Goal: Task Accomplishment & Management: Manage account settings

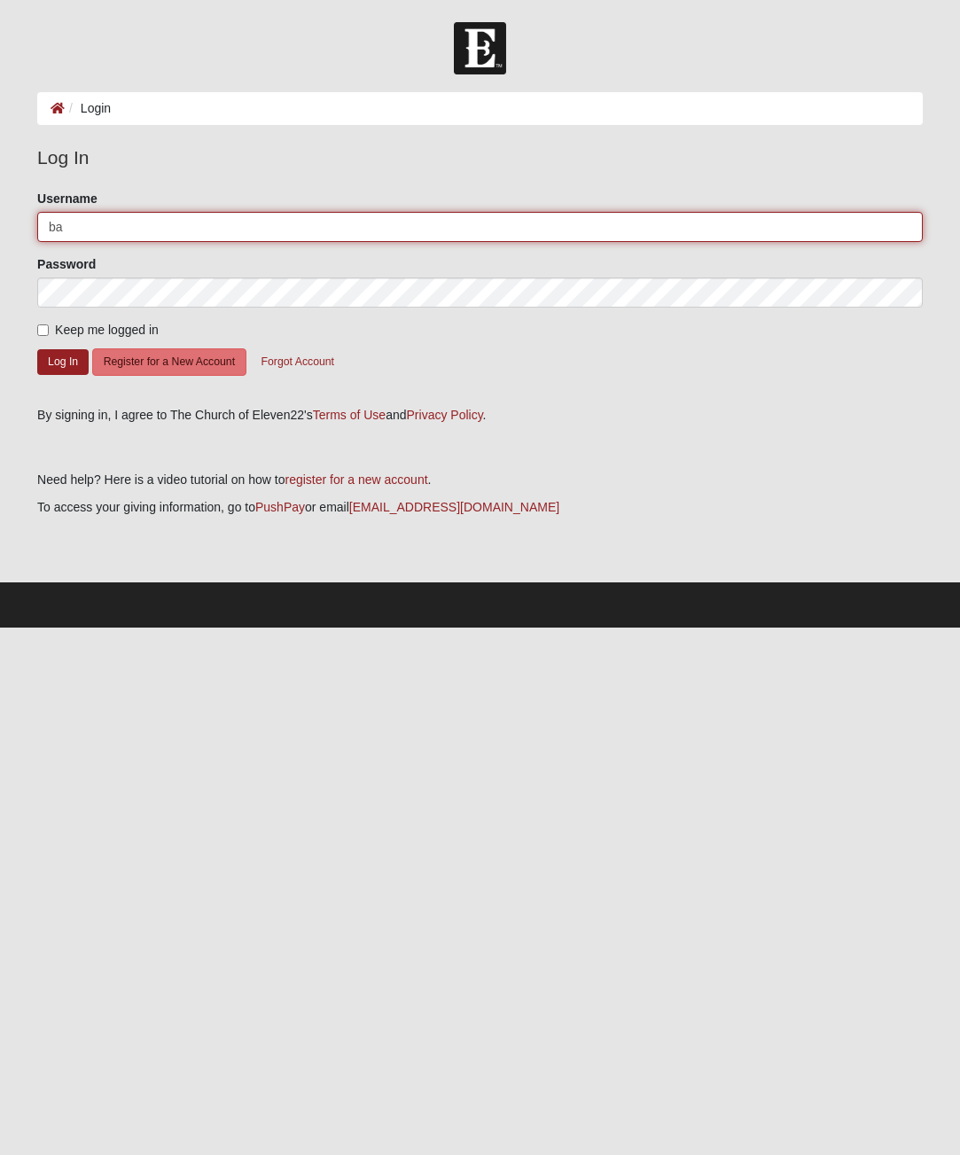
type input "b"
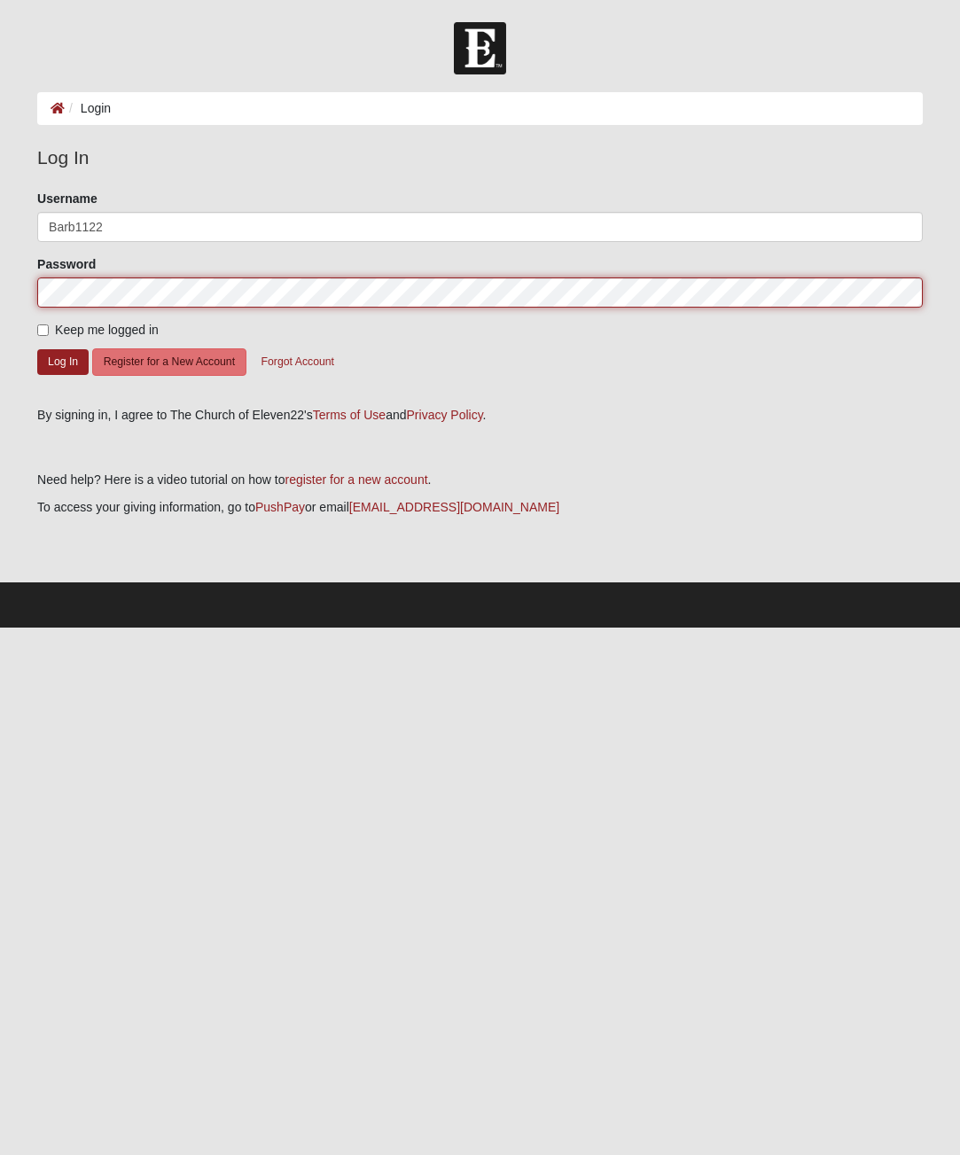
click at [63, 361] on button "Log In" at bounding box center [62, 362] width 51 height 26
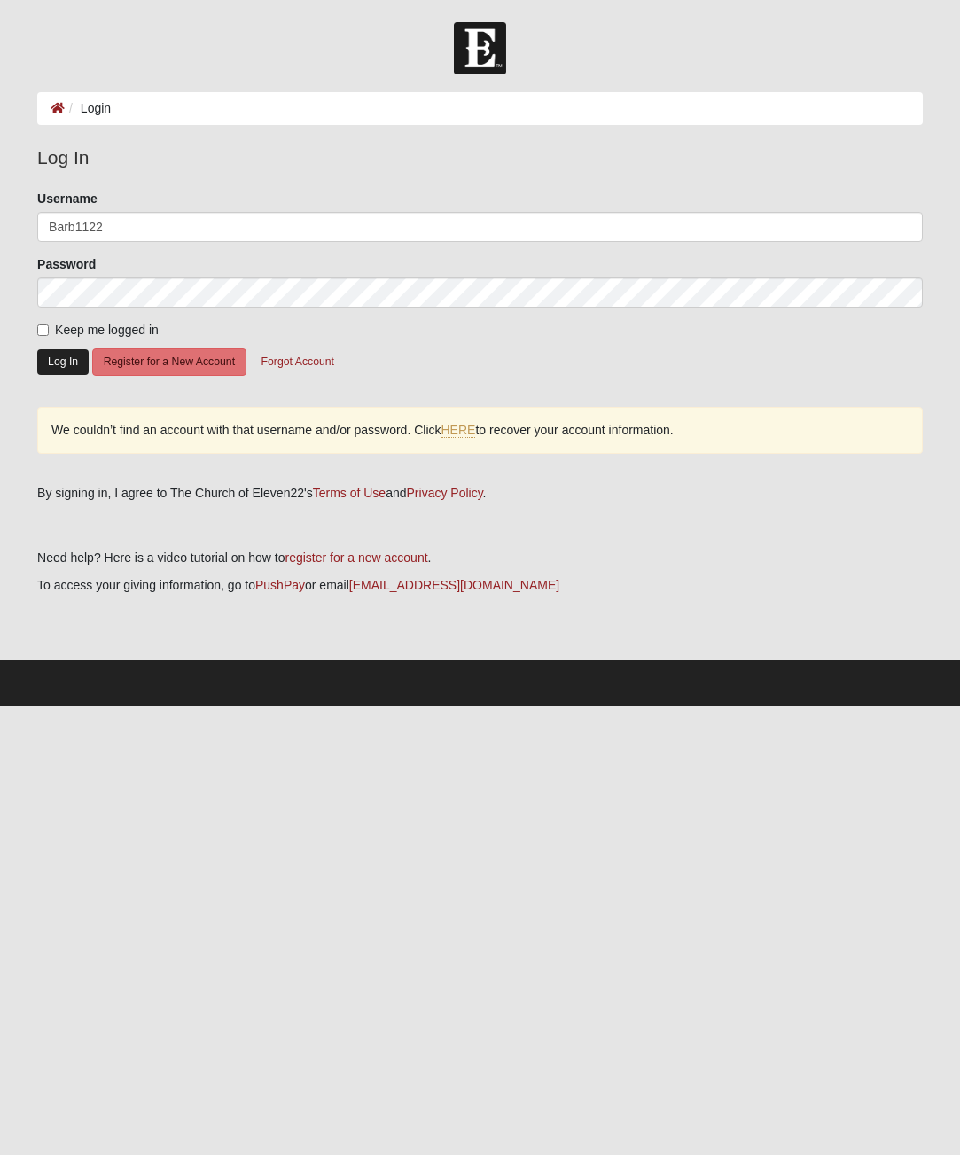
click at [67, 366] on button "Log In" at bounding box center [62, 362] width 51 height 26
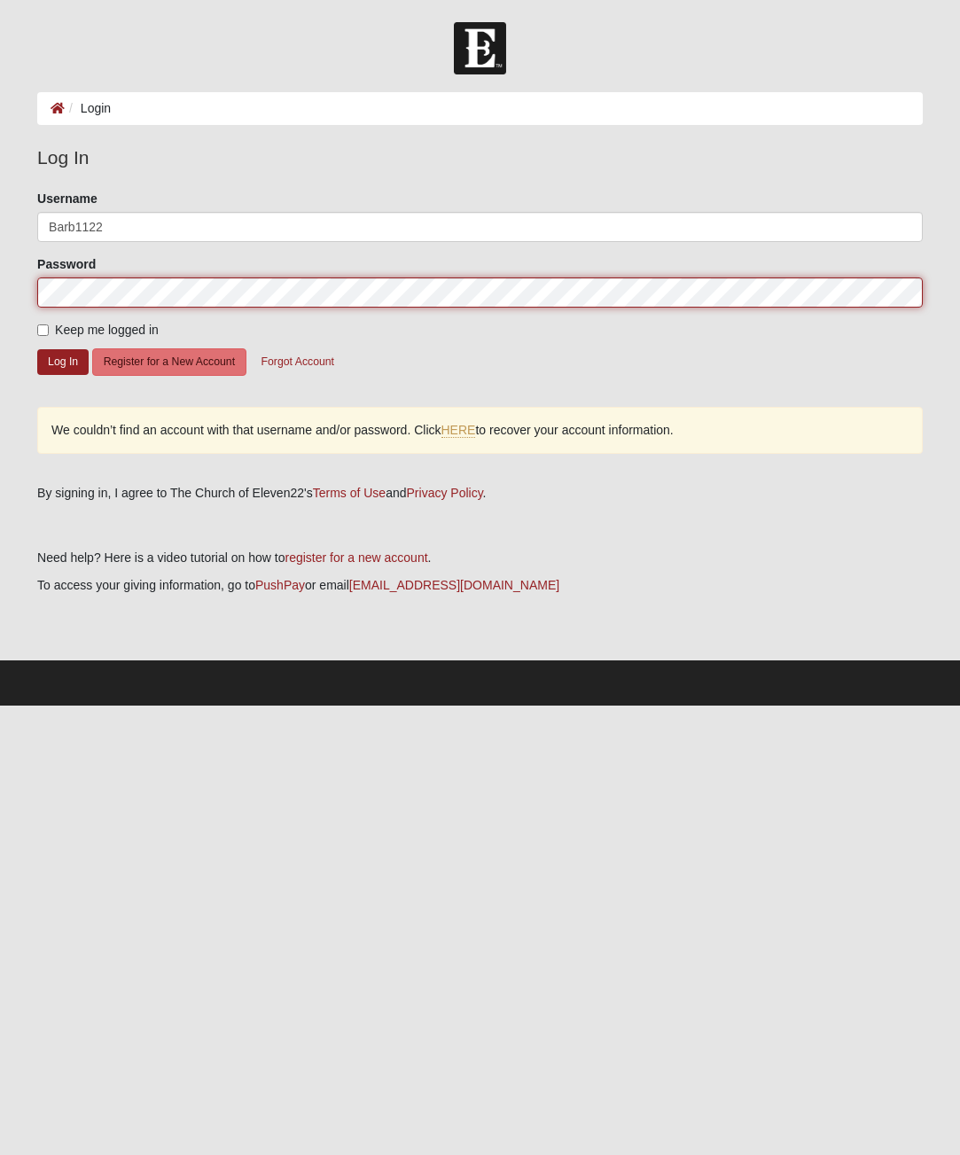
click at [14, 298] on form "Log In Login Login Error Log In Please correct the following: Username Barb1122…" at bounding box center [480, 364] width 960 height 684
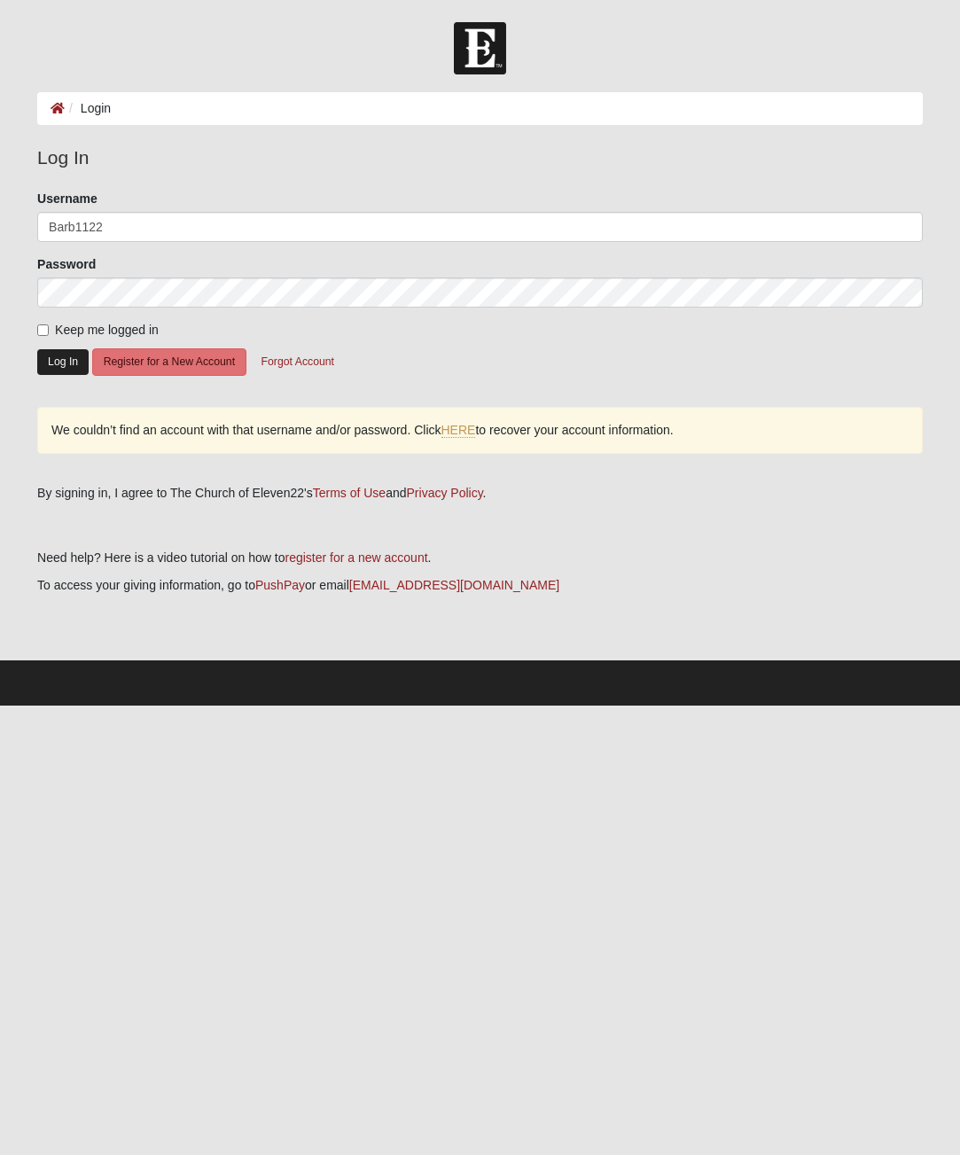
click at [58, 366] on button "Log In" at bounding box center [62, 362] width 51 height 26
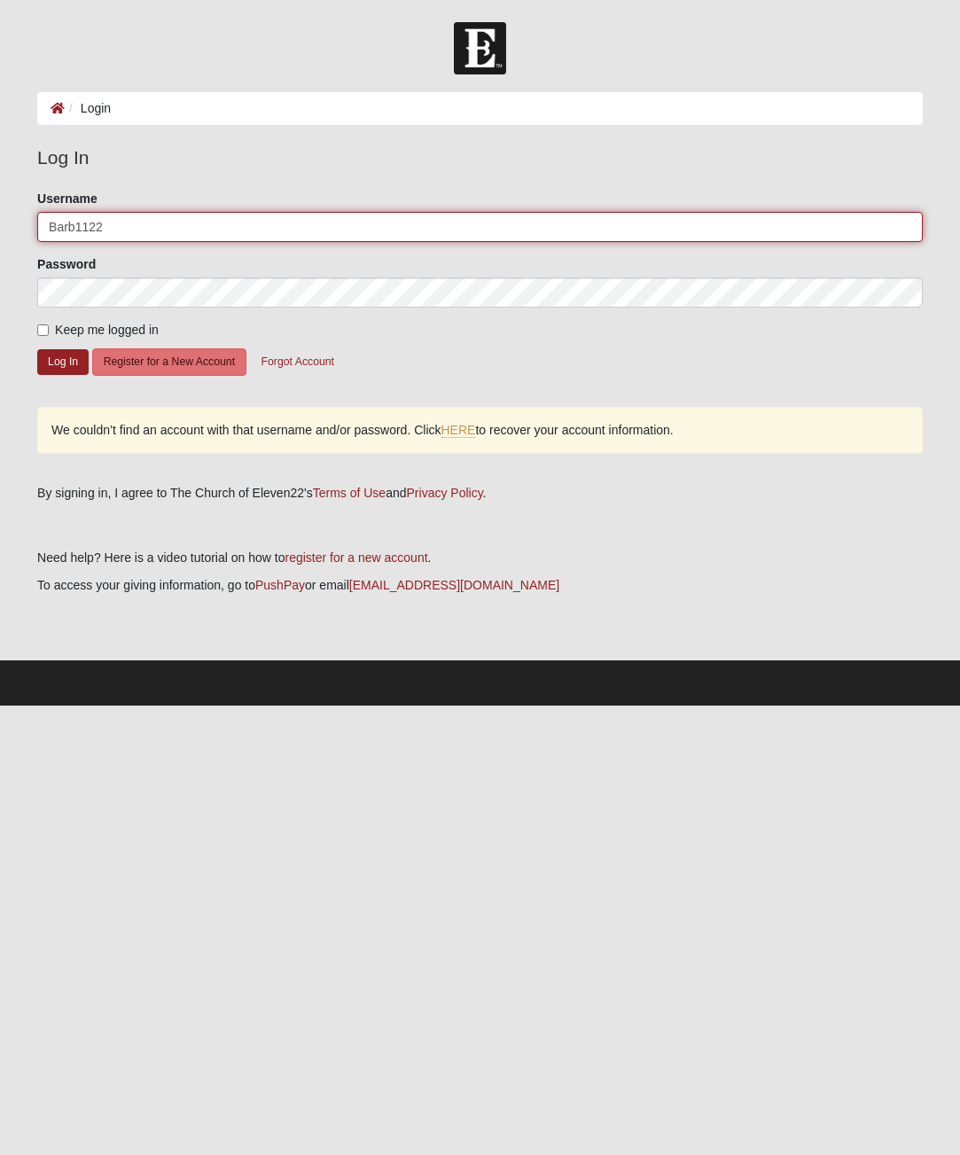
click at [88, 228] on input "Barb1122" at bounding box center [480, 227] width 886 height 30
type input "Barb22"
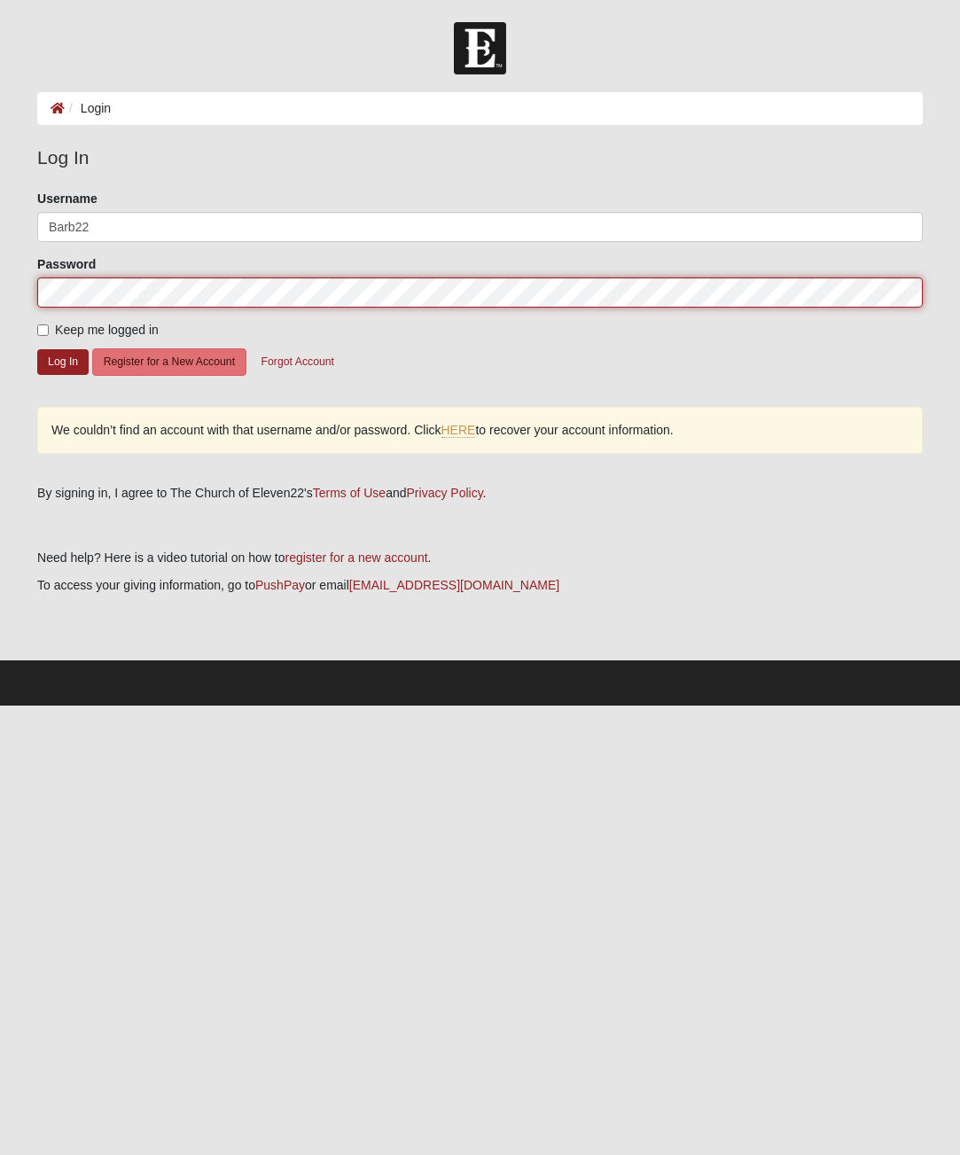
click at [0, 289] on html "Log In Login Login Error Log In Please correct the following: Username Barb22 P…" at bounding box center [480, 353] width 960 height 706
click at [63, 361] on button "Log In" at bounding box center [62, 362] width 51 height 26
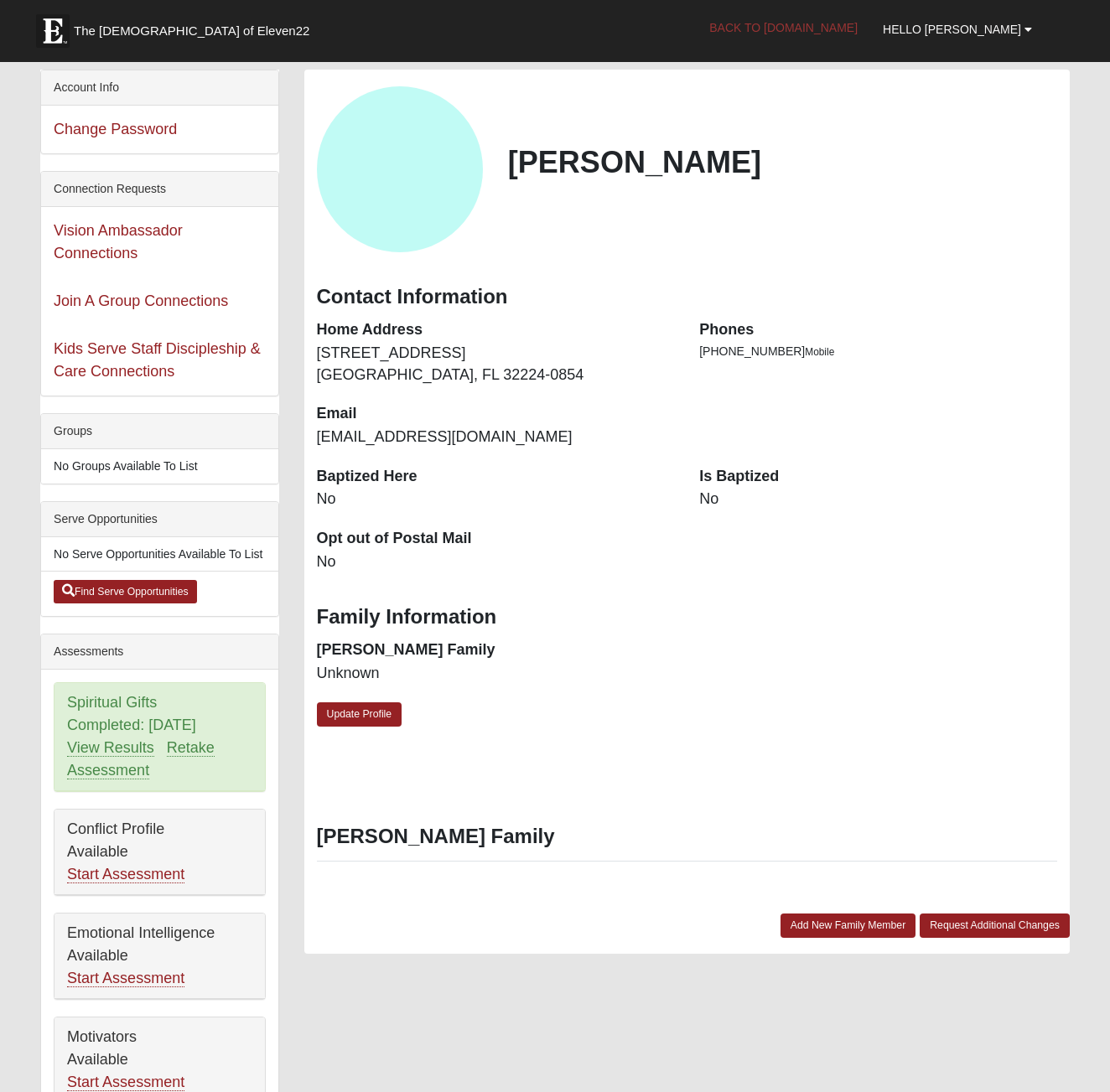
click at [817, 31] on link "Back to [DOMAIN_NAME]" at bounding box center [784, 27] width 174 height 42
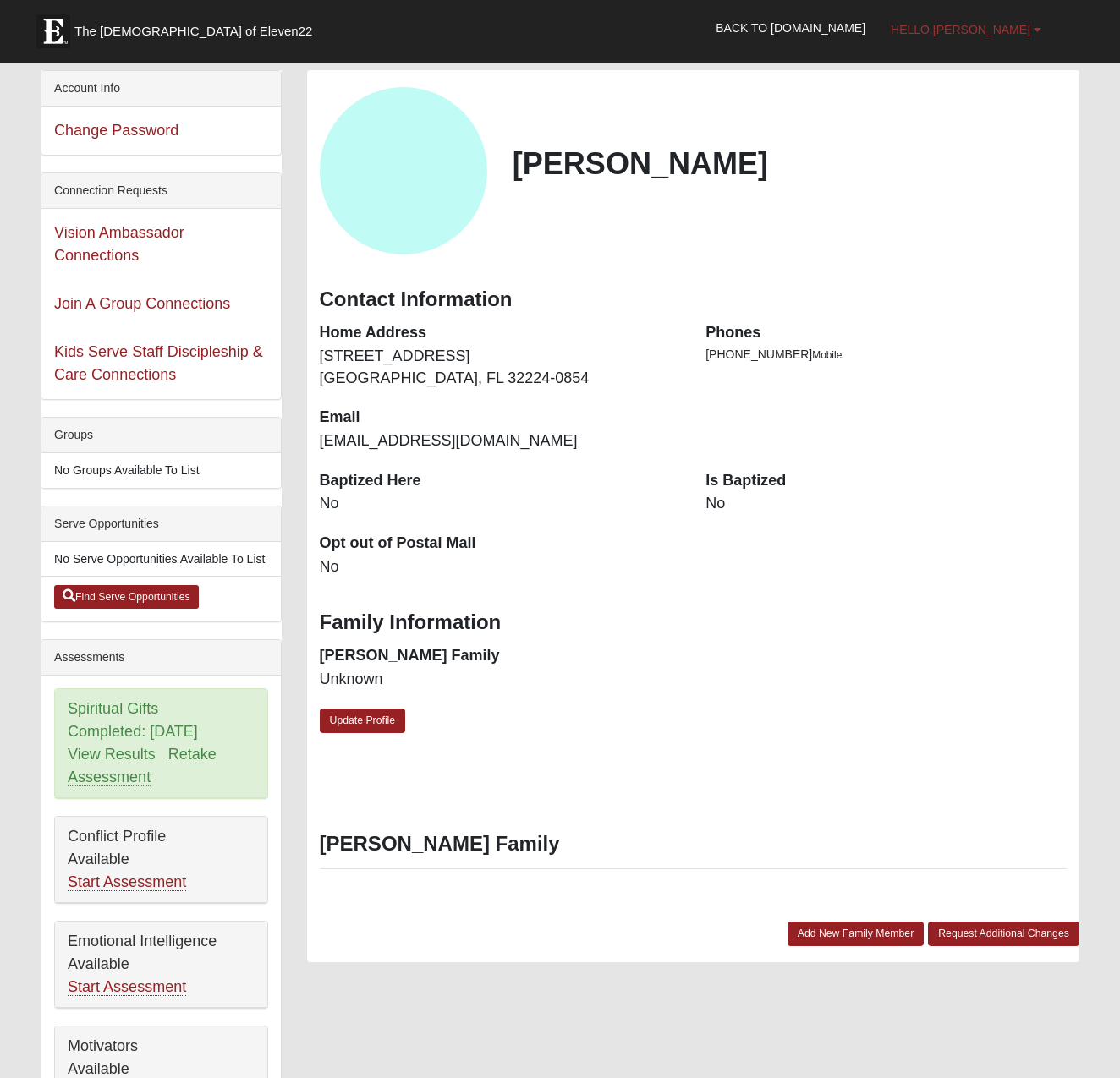
click at [985, 35] on span "Hello [PERSON_NAME]" at bounding box center [961, 30] width 139 height 13
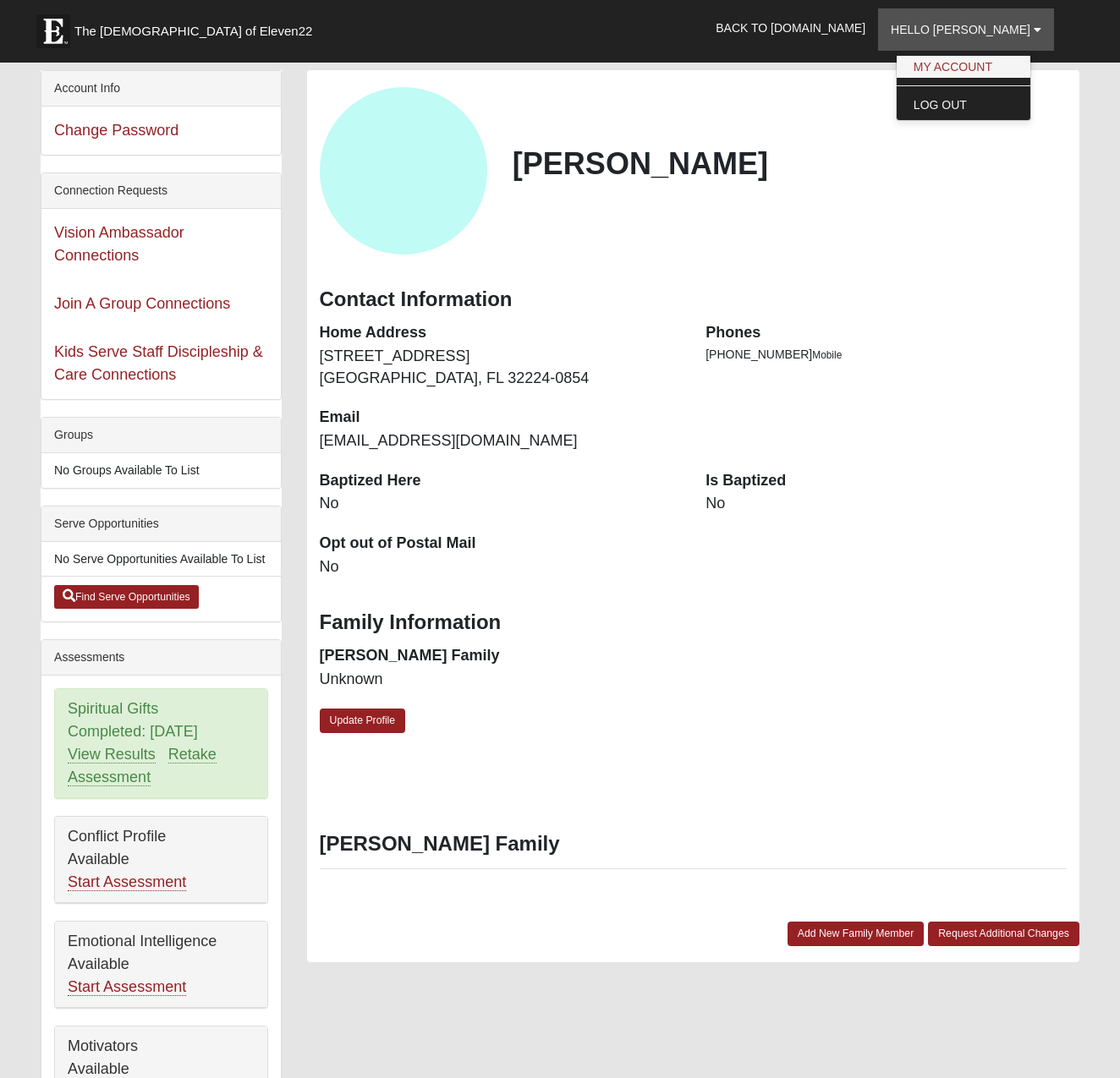
click at [981, 71] on link "My Account" at bounding box center [964, 67] width 134 height 22
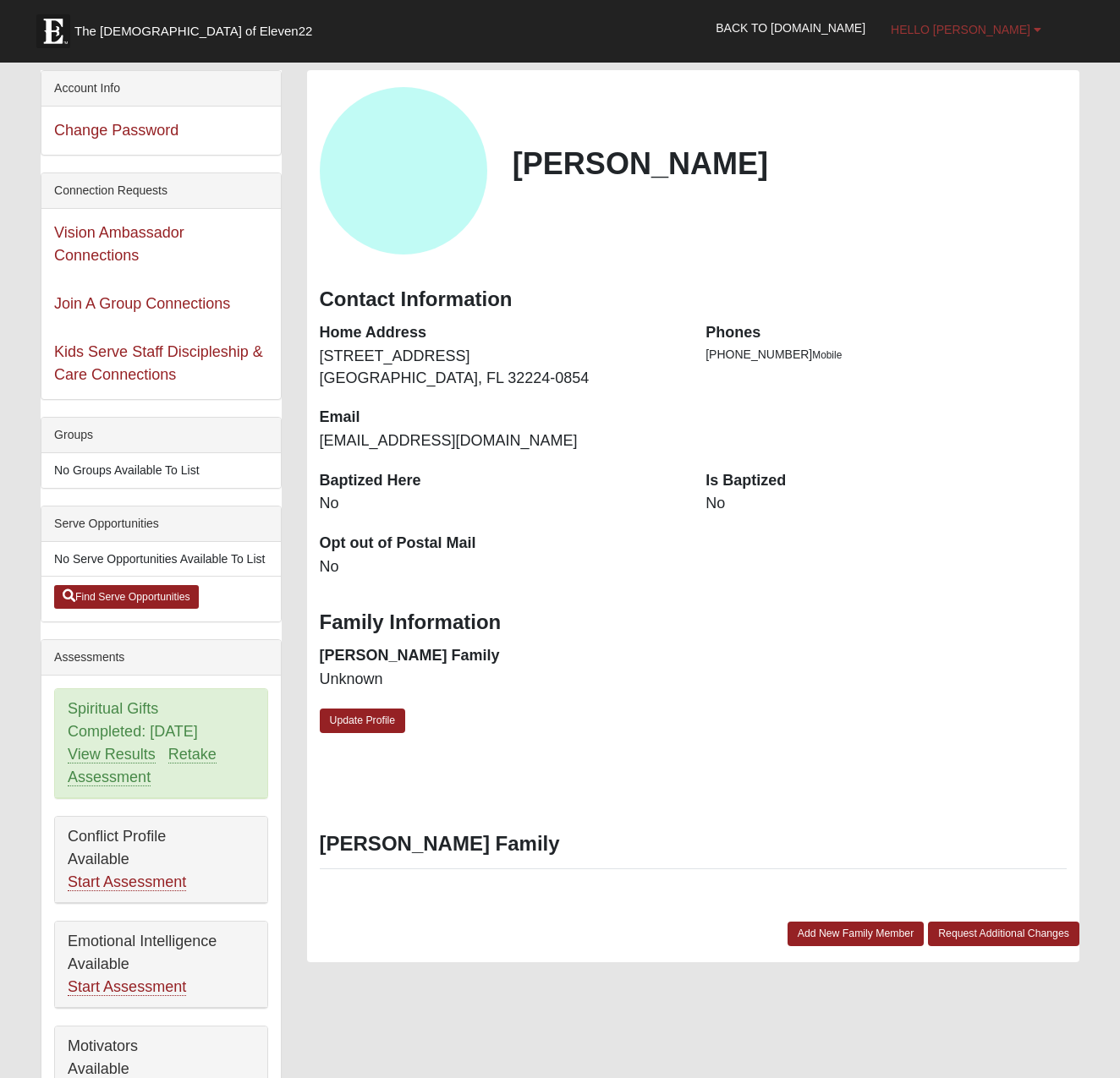
click at [1001, 32] on span "Hello [PERSON_NAME]" at bounding box center [961, 30] width 139 height 13
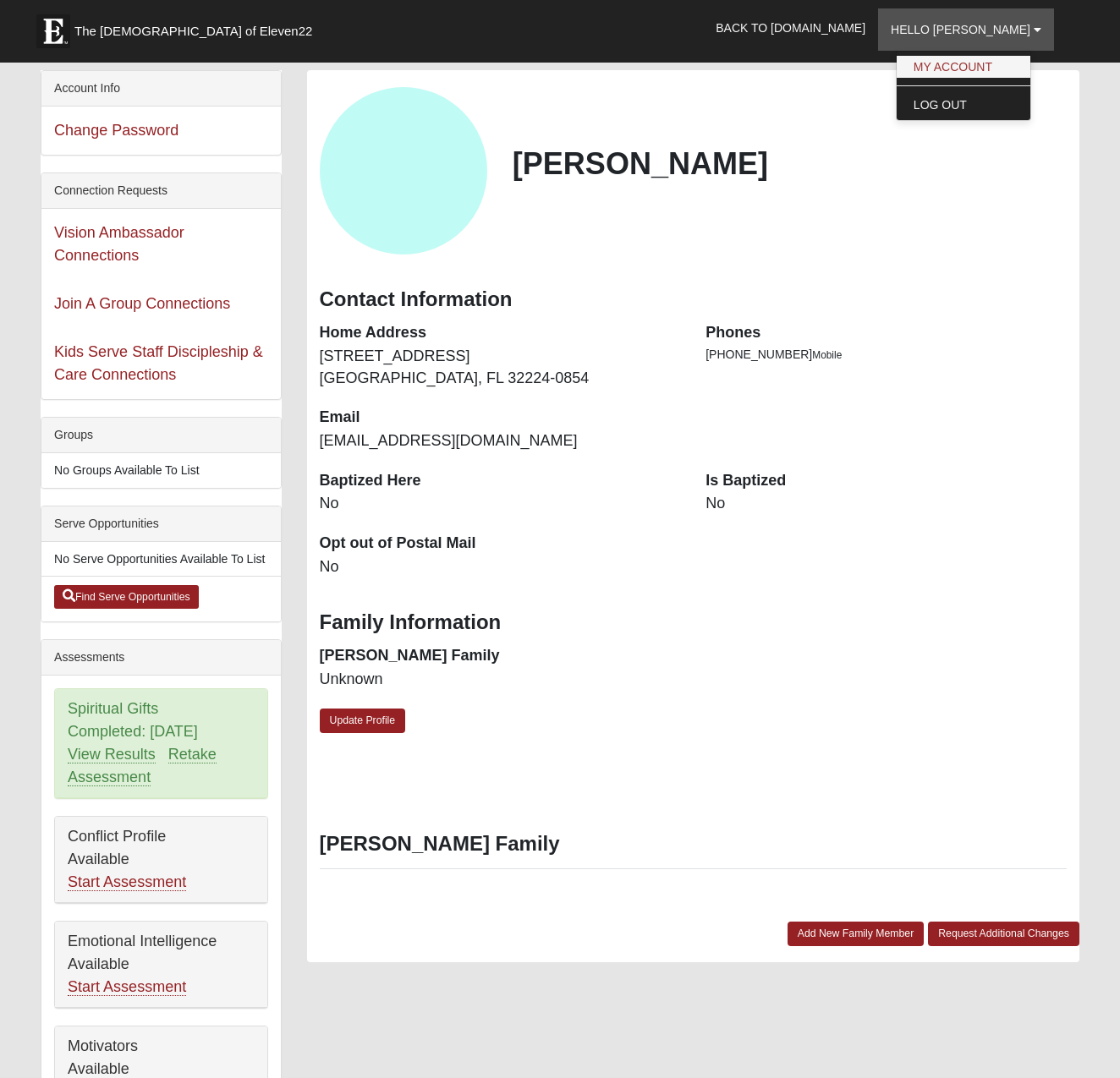
click at [974, 68] on link "My Account" at bounding box center [964, 67] width 134 height 22
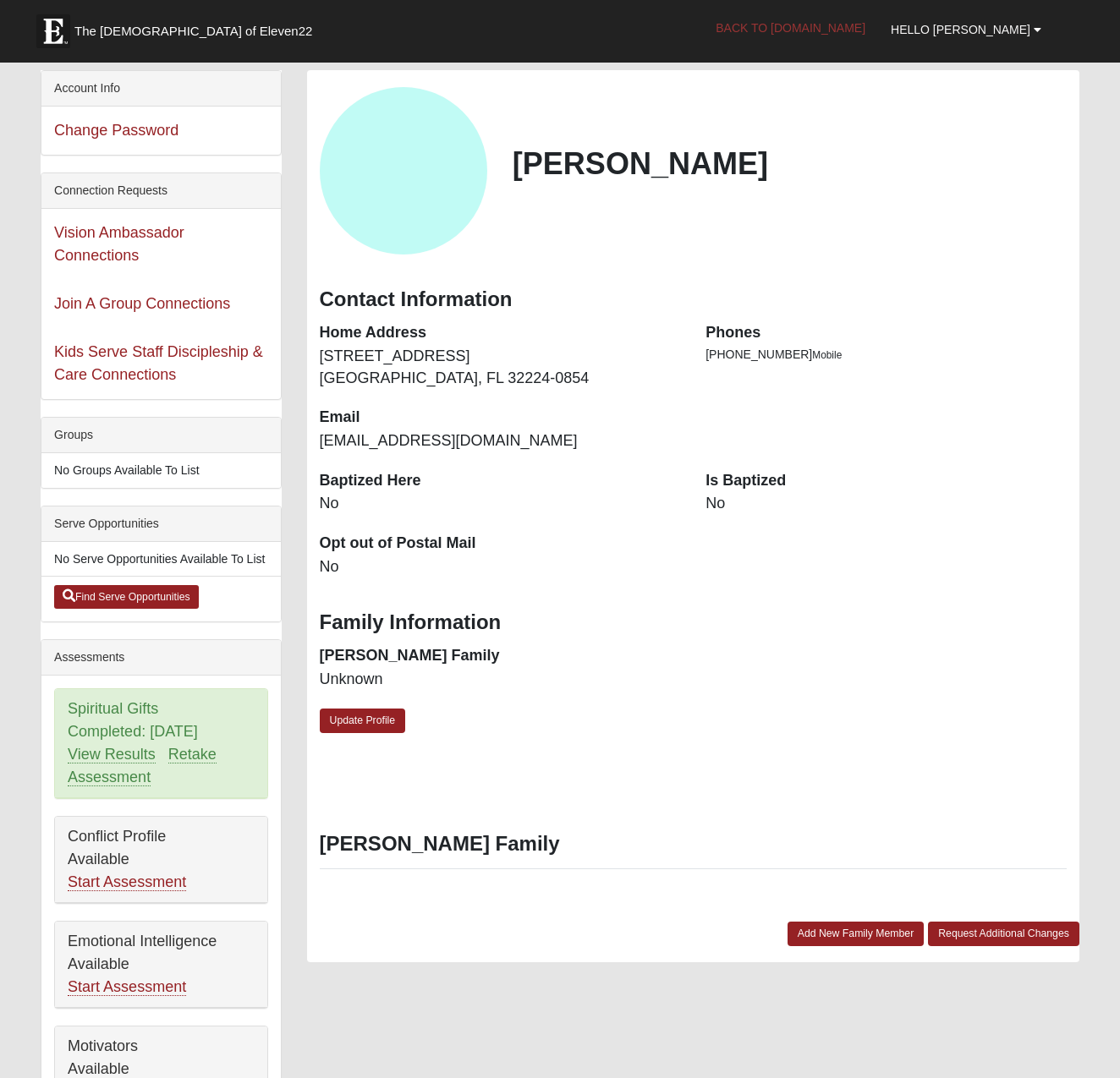
click at [848, 30] on link "Back to [DOMAIN_NAME]" at bounding box center [791, 28] width 176 height 42
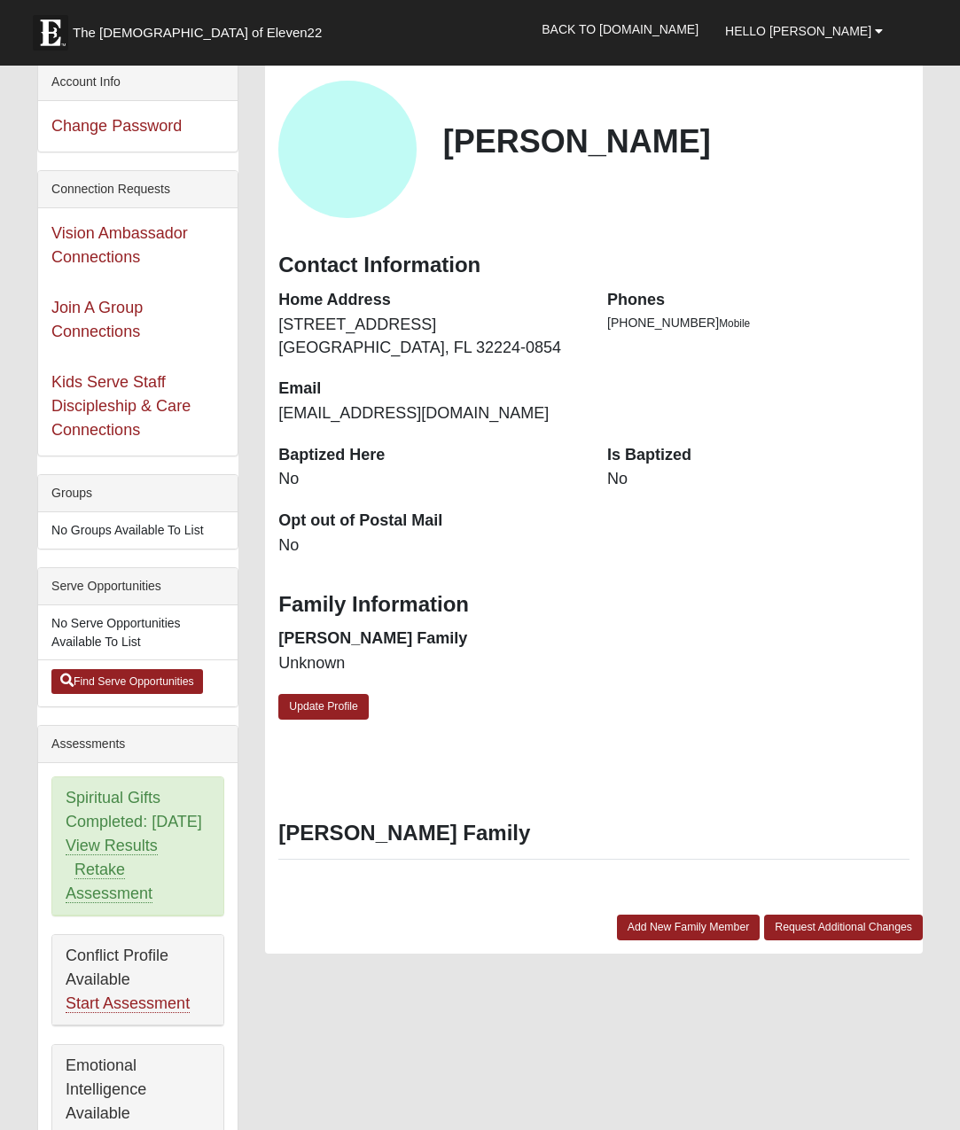
scroll to position [10, 1]
